Goal: Check status: Check status

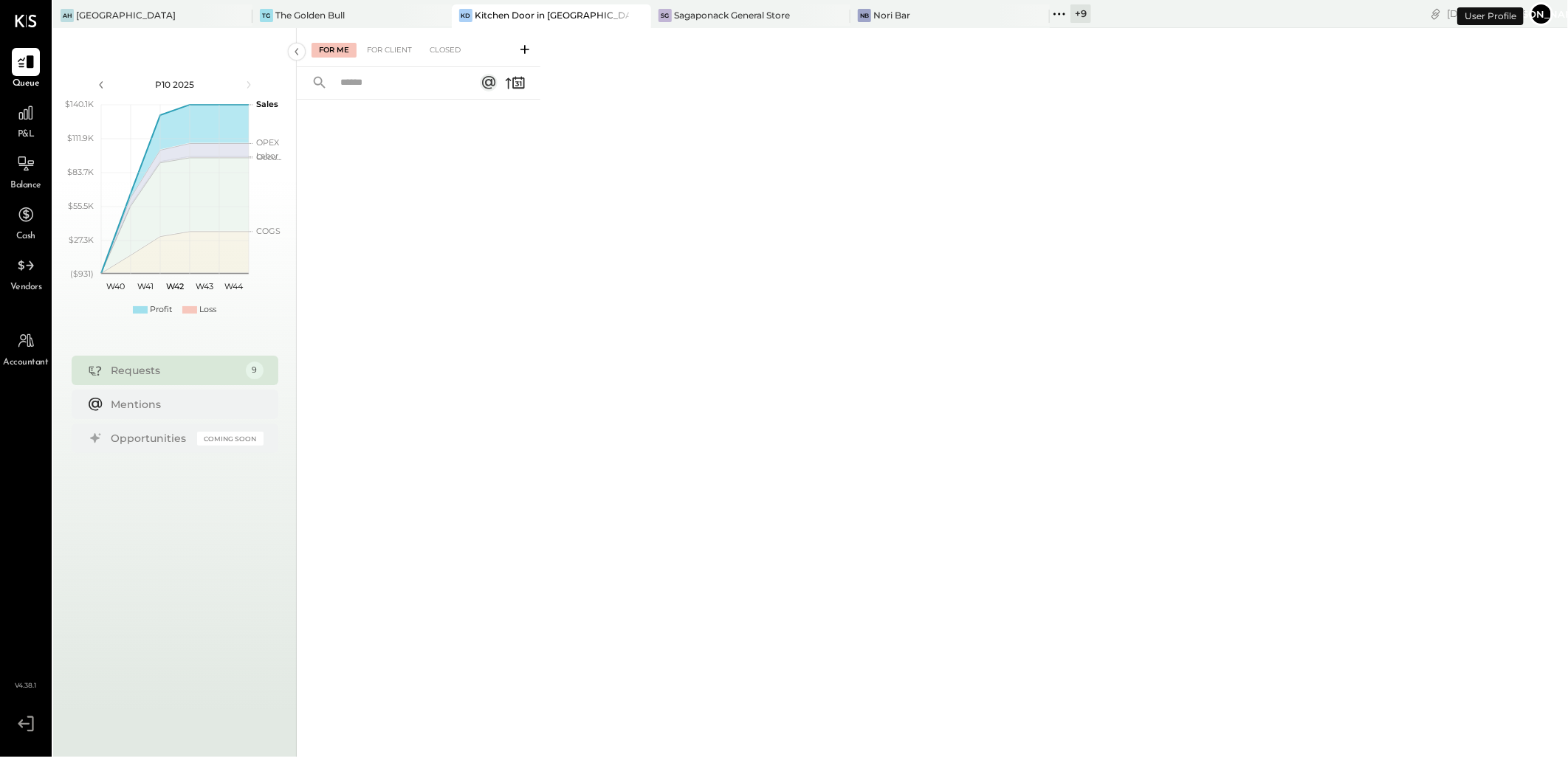
click at [528, 16] on div "Kitchen Door in [GEOGRAPHIC_DATA]" at bounding box center [552, 15] width 155 height 13
click at [451, 48] on div "Closed" at bounding box center [444, 50] width 46 height 15
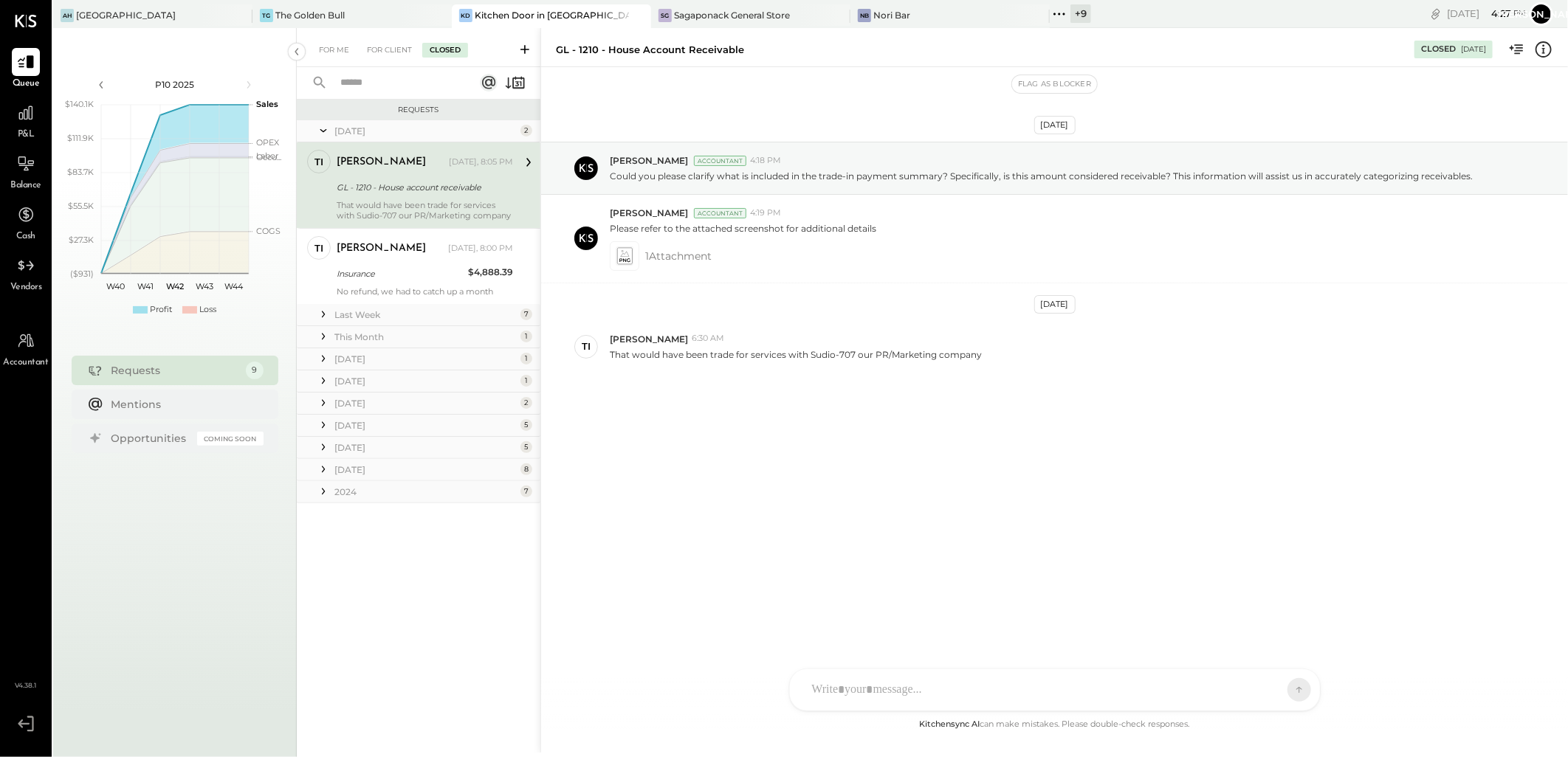
click at [326, 322] on div at bounding box center [323, 314] width 15 height 19
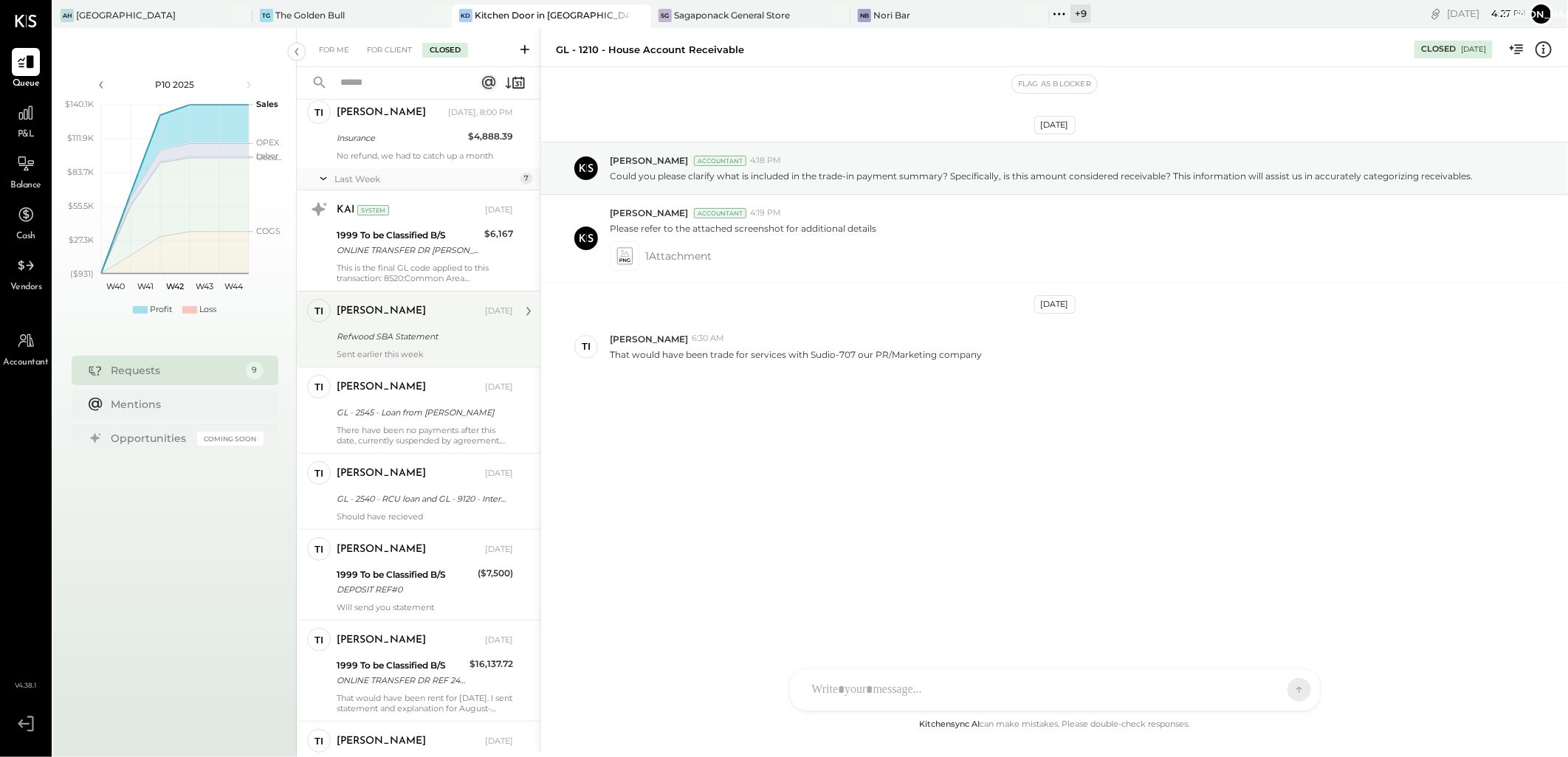
scroll to position [164, 0]
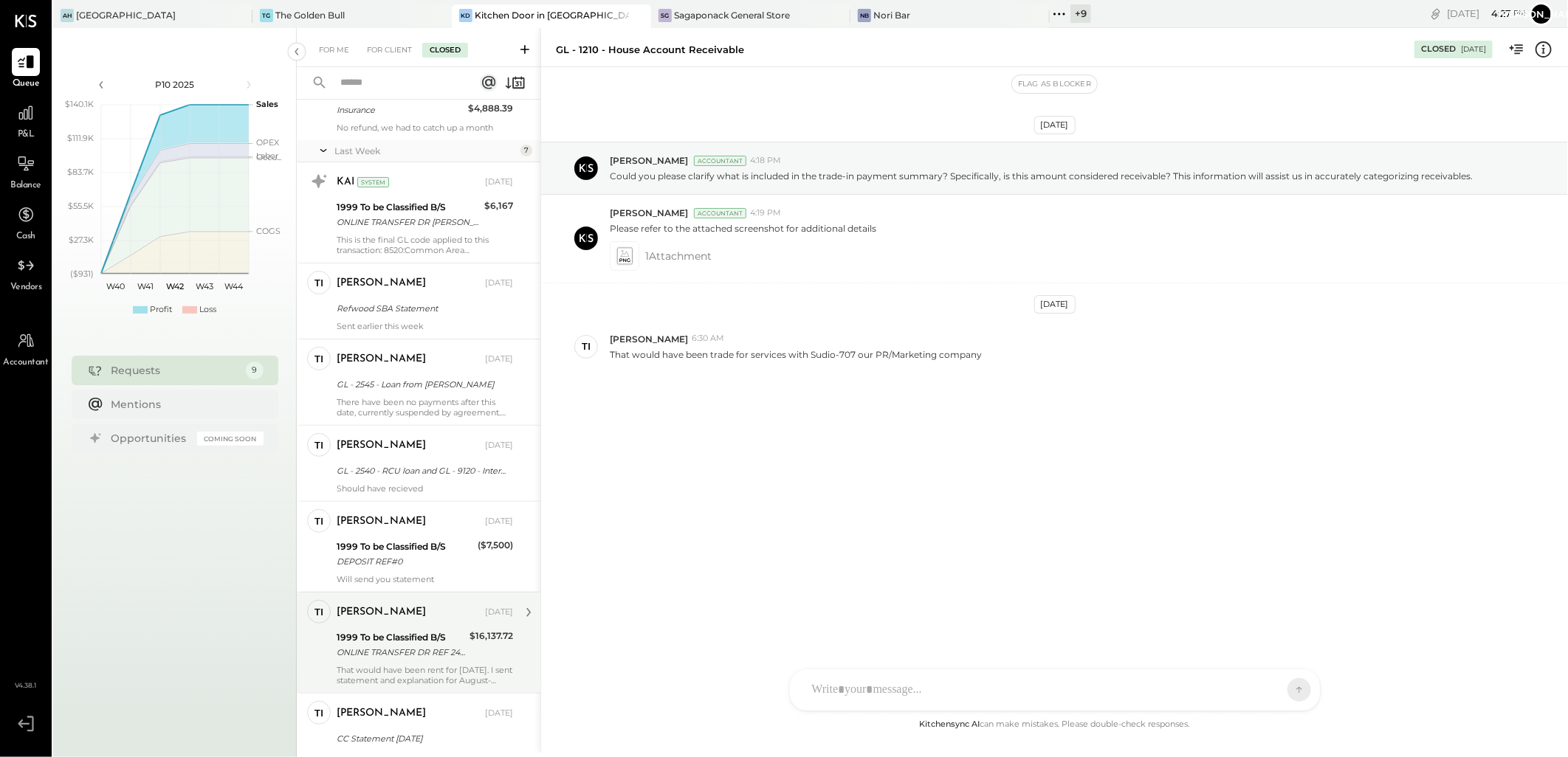
click at [394, 647] on div "ONLINE TRANSFER DR REF 2461229L ONLINE TRANSFER DR REF 2461229L FUNDS TRANSFER …" at bounding box center [400, 652] width 128 height 15
